Goal: Task Accomplishment & Management: Complete application form

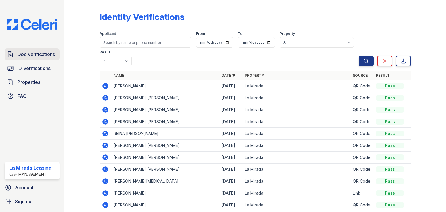
click at [31, 52] on span "Doc Verifications" at bounding box center [35, 54] width 37 height 7
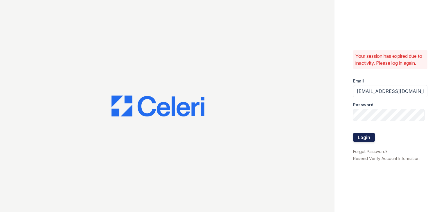
click at [367, 138] on button "Login" at bounding box center [364, 137] width 22 height 9
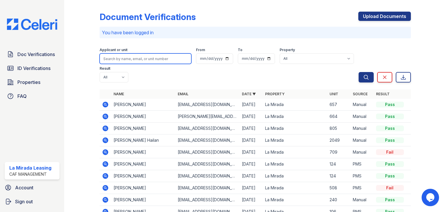
click at [135, 57] on input "search" at bounding box center [145, 58] width 92 height 10
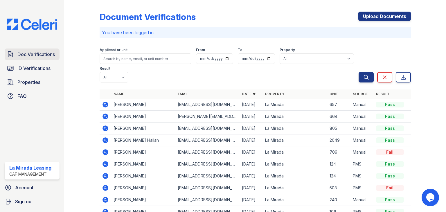
click at [26, 54] on span "Doc Verifications" at bounding box center [35, 54] width 37 height 7
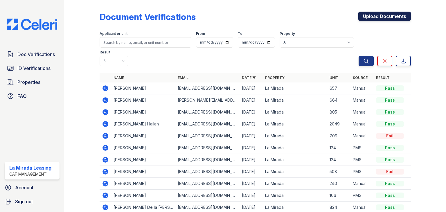
click at [374, 15] on link "Upload Documents" at bounding box center [384, 16] width 52 height 9
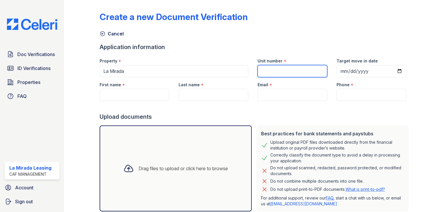
click at [289, 70] on input "Unit number" at bounding box center [292, 71] width 70 height 12
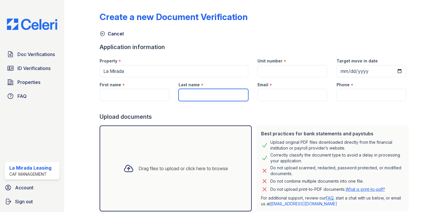
click at [186, 95] on input "Last name" at bounding box center [213, 95] width 70 height 12
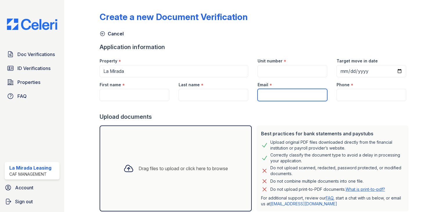
click at [300, 93] on input "Email" at bounding box center [292, 95] width 70 height 12
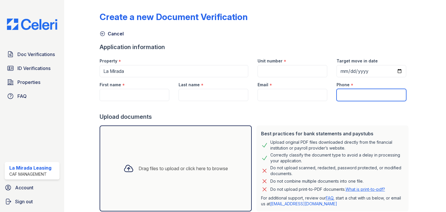
click at [354, 94] on input "Phone" at bounding box center [371, 95] width 70 height 12
paste input "[PHONE_NUMBER]"
type input "[PHONE_NUMBER]"
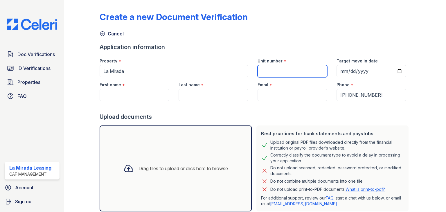
click at [276, 71] on input "Unit number" at bounding box center [292, 71] width 70 height 12
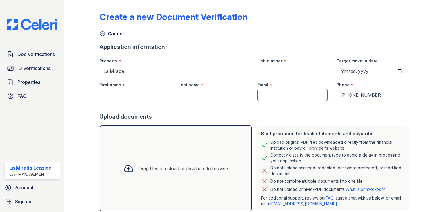
click at [274, 94] on input "Email" at bounding box center [292, 95] width 70 height 12
paste input "[EMAIL_ADDRESS][DOMAIN_NAME]"
type input "[EMAIL_ADDRESS][DOMAIN_NAME]"
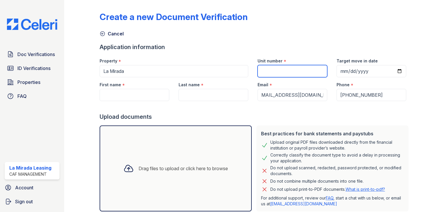
scroll to position [0, 0]
click at [269, 70] on input "Unit number" at bounding box center [292, 71] width 70 height 12
paste input "253"
type input "253"
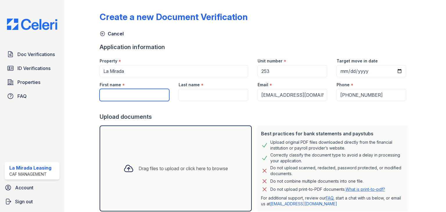
click at [116, 97] on input "First name" at bounding box center [134, 95] width 70 height 12
type input "T"
type input "Reina"
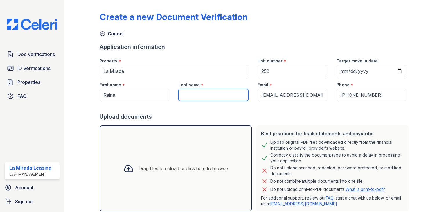
click at [185, 93] on input "Last name" at bounding box center [213, 95] width 70 height 12
type input "[PERSON_NAME]"
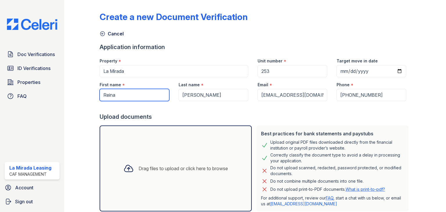
click at [142, 95] on input "Reina" at bounding box center [134, 95] width 70 height 12
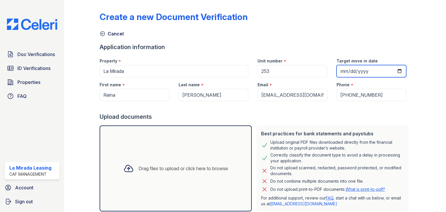
click at [340, 70] on input "Target move in date" at bounding box center [371, 71] width 70 height 12
type input "[DATE]"
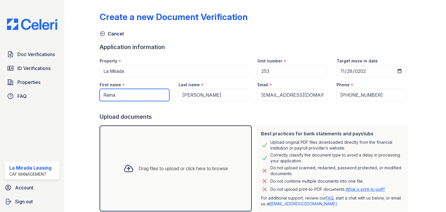
click at [132, 94] on input "Reina" at bounding box center [134, 95] width 70 height 12
type input "[PERSON_NAME]"
click at [124, 157] on div "Drag files to upload or click here to browse" at bounding box center [175, 168] width 152 height 86
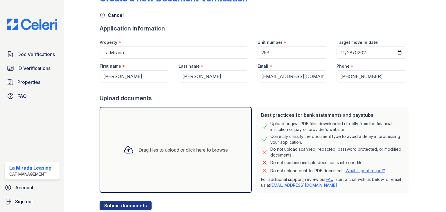
scroll to position [29, 0]
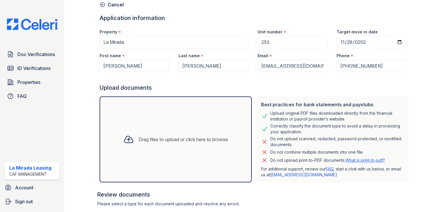
click at [169, 142] on div "Drag files to upload or click here to browse" at bounding box center [182, 139] width 89 height 7
click at [166, 140] on div "Drag files to upload or click here to browse" at bounding box center [182, 139] width 89 height 7
click at [157, 142] on div "Drag files to upload or click here to browse" at bounding box center [176, 139] width 114 height 20
click at [159, 148] on div "Drag files to upload or click here to browse" at bounding box center [176, 139] width 114 height 20
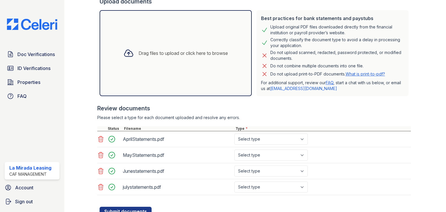
scroll to position [80, 0]
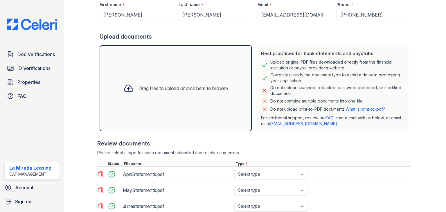
click at [170, 96] on div "Drag files to upload or click here to browse" at bounding box center [176, 88] width 114 height 20
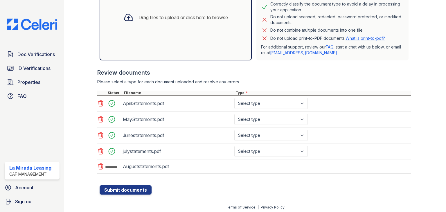
scroll to position [152, 0]
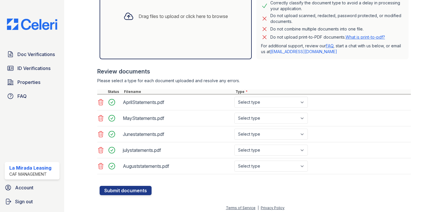
click at [150, 33] on div "Drag files to upload or click here to browse" at bounding box center [175, 16] width 152 height 86
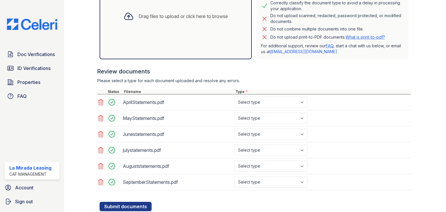
click at [309, 78] on div "Please select a type for each document uploaded and resolve any errors." at bounding box center [253, 81] width 313 height 6
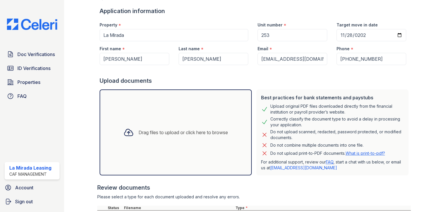
scroll to position [116, 0]
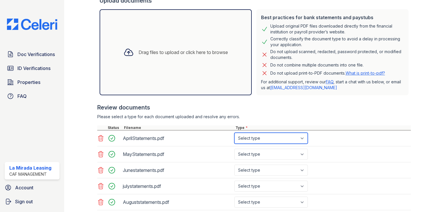
click at [248, 140] on select "Select type Paystub Bank Statement Offer Letter Tax Documents Benefit Award Let…" at bounding box center [270, 138] width 73 height 11
select select "paystub"
click at [234, 133] on select "Select type Paystub Bank Statement Offer Letter Tax Documents Benefit Award Let…" at bounding box center [270, 138] width 73 height 11
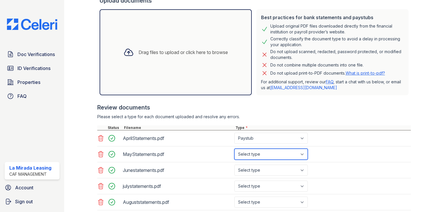
click at [255, 156] on select "Select type Paystub Bank Statement Offer Letter Tax Documents Benefit Award Let…" at bounding box center [270, 154] width 73 height 11
select select "paystub"
click at [234, 149] on select "Select type Paystub Bank Statement Offer Letter Tax Documents Benefit Award Let…" at bounding box center [270, 154] width 73 height 11
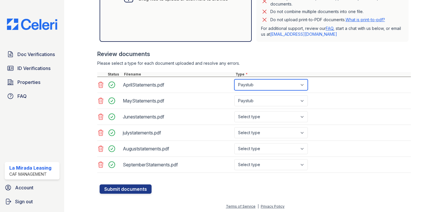
click at [258, 82] on select "Select type Paystub Bank Statement Offer Letter Tax Documents Benefit Award Let…" at bounding box center [270, 84] width 73 height 11
select select "bank_statement"
click at [234, 79] on select "Select type Paystub Bank Statement Offer Letter Tax Documents Benefit Award Let…" at bounding box center [270, 84] width 73 height 11
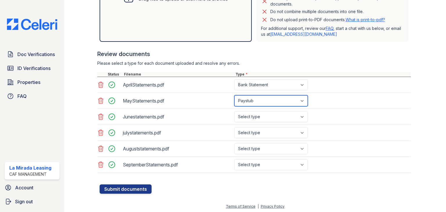
click at [258, 100] on select "Select type Paystub Bank Statement Offer Letter Tax Documents Benefit Award Let…" at bounding box center [270, 100] width 73 height 11
select select "bank_statement"
click at [234, 95] on select "Select type Paystub Bank Statement Offer Letter Tax Documents Benefit Award Let…" at bounding box center [270, 100] width 73 height 11
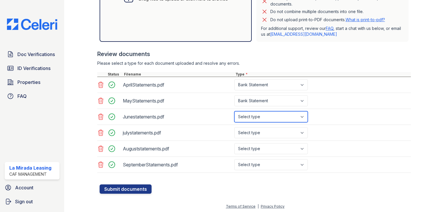
click at [259, 116] on select "Select type Paystub Bank Statement Offer Letter Tax Documents Benefit Award Let…" at bounding box center [270, 116] width 73 height 11
select select "bank_statement"
click at [234, 111] on select "Select type Paystub Bank Statement Offer Letter Tax Documents Benefit Award Let…" at bounding box center [270, 116] width 73 height 11
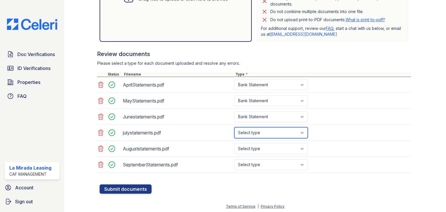
click at [260, 132] on select "Select type Paystub Bank Statement Offer Letter Tax Documents Benefit Award Let…" at bounding box center [270, 132] width 73 height 11
select select "bank_statement"
click at [234, 127] on select "Select type Paystub Bank Statement Offer Letter Tax Documents Benefit Award Let…" at bounding box center [270, 132] width 73 height 11
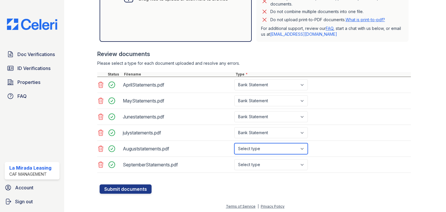
click at [258, 150] on select "Select type Paystub Bank Statement Offer Letter Tax Documents Benefit Award Let…" at bounding box center [270, 148] width 73 height 11
select select "bank_statement"
click at [234, 143] on select "Select type Paystub Bank Statement Offer Letter Tax Documents Benefit Award Let…" at bounding box center [270, 148] width 73 height 11
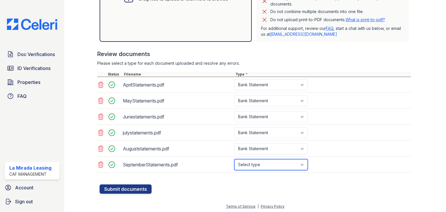
click at [260, 163] on select "Select type Paystub Bank Statement Offer Letter Tax Documents Benefit Award Let…" at bounding box center [270, 164] width 73 height 11
select select "bank_statement"
click at [234, 159] on select "Select type Paystub Bank Statement Offer Letter Tax Documents Benefit Award Let…" at bounding box center [270, 164] width 73 height 11
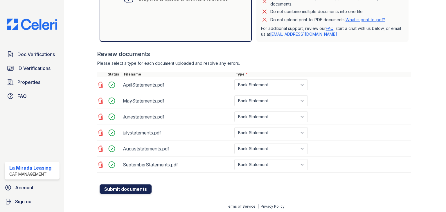
click at [131, 187] on button "Submit documents" at bounding box center [125, 188] width 52 height 9
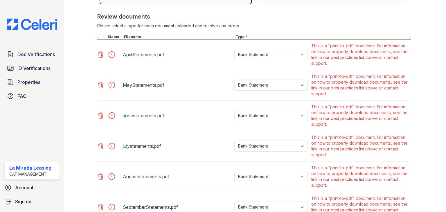
scroll to position [274, 0]
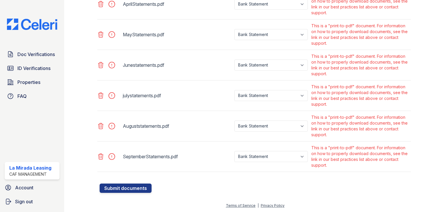
click at [102, 157] on icon at bounding box center [100, 156] width 7 height 7
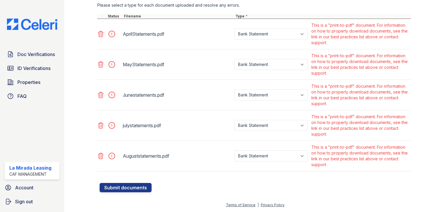
scroll to position [243, 0]
click at [101, 155] on icon at bounding box center [100, 156] width 5 height 6
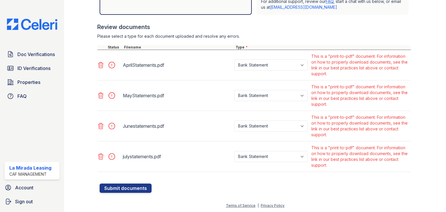
click at [101, 128] on icon at bounding box center [100, 125] width 7 height 7
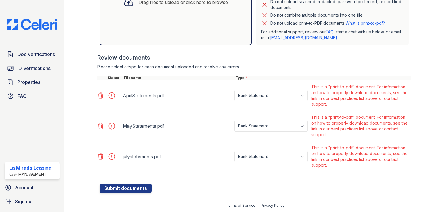
click at [99, 92] on icon at bounding box center [100, 95] width 7 height 7
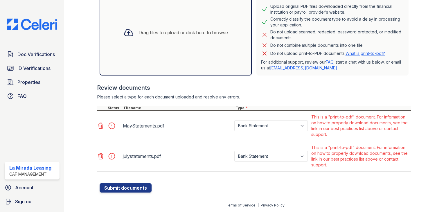
click at [102, 126] on icon at bounding box center [100, 125] width 7 height 7
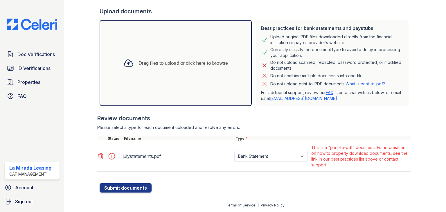
click at [101, 155] on icon at bounding box center [100, 156] width 5 height 6
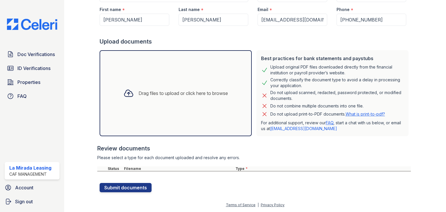
scroll to position [91, 0]
click at [23, 68] on span "ID Verifications" at bounding box center [33, 68] width 33 height 7
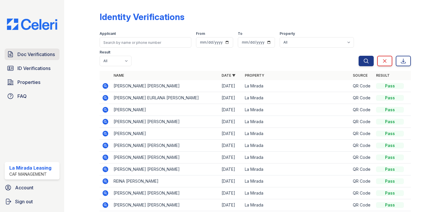
click at [31, 50] on link "Doc Verifications" at bounding box center [32, 54] width 55 height 12
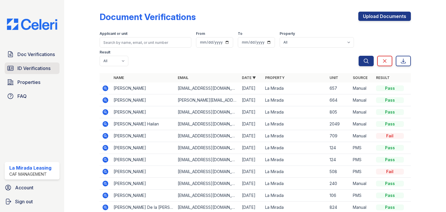
click at [26, 66] on span "ID Verifications" at bounding box center [33, 68] width 33 height 7
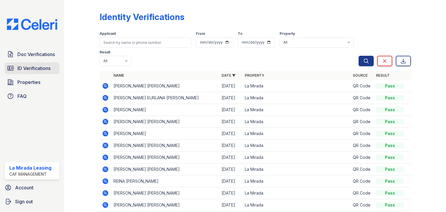
click at [30, 64] on link "ID Verifications" at bounding box center [32, 68] width 55 height 12
click at [33, 55] on span "Doc Verifications" at bounding box center [35, 54] width 37 height 7
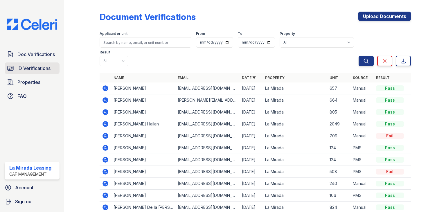
click at [35, 68] on span "ID Verifications" at bounding box center [33, 68] width 33 height 7
